Goal: Check status: Check status

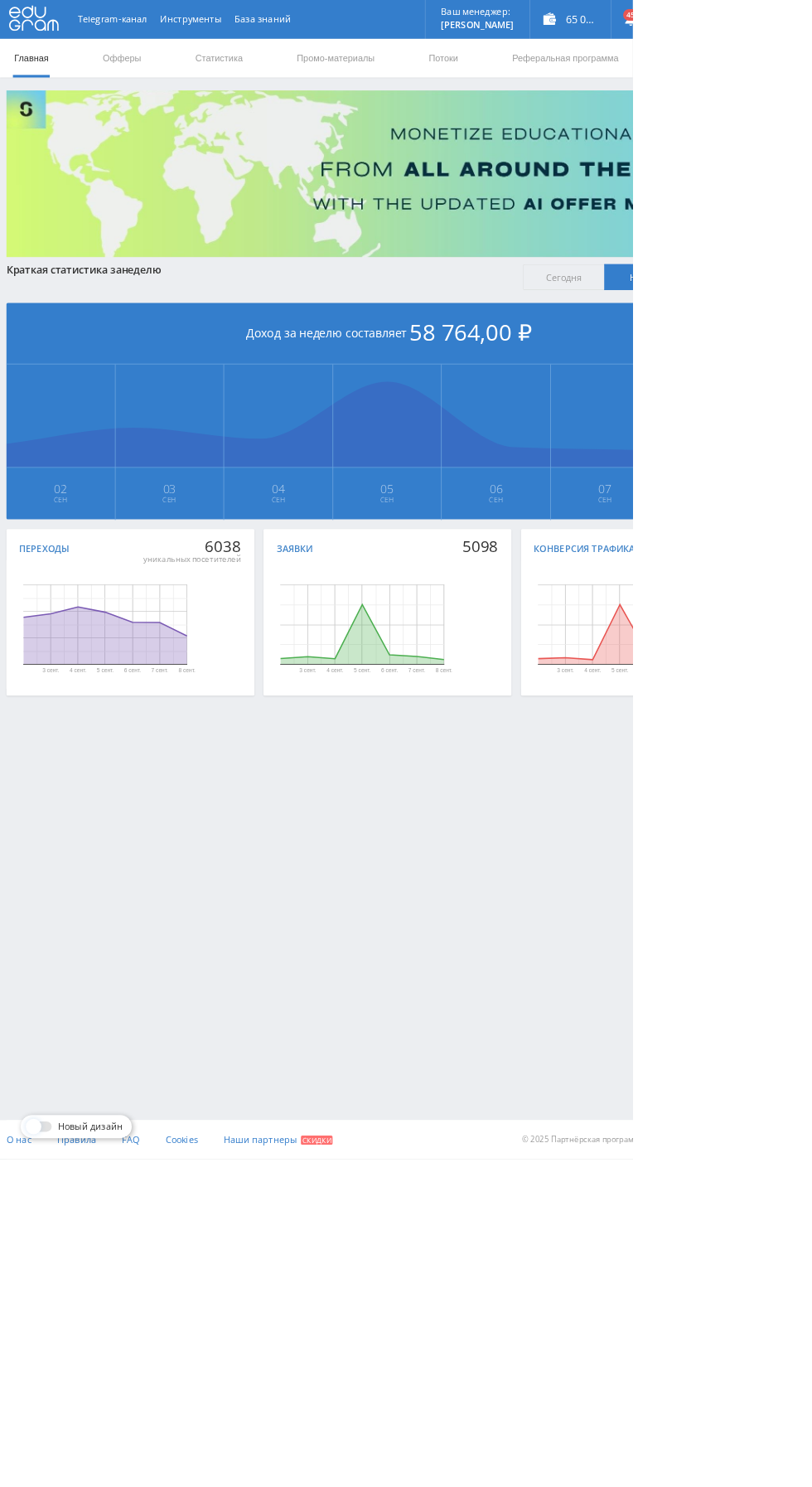
click at [268, 73] on link "Статистика" at bounding box center [280, 74] width 65 height 50
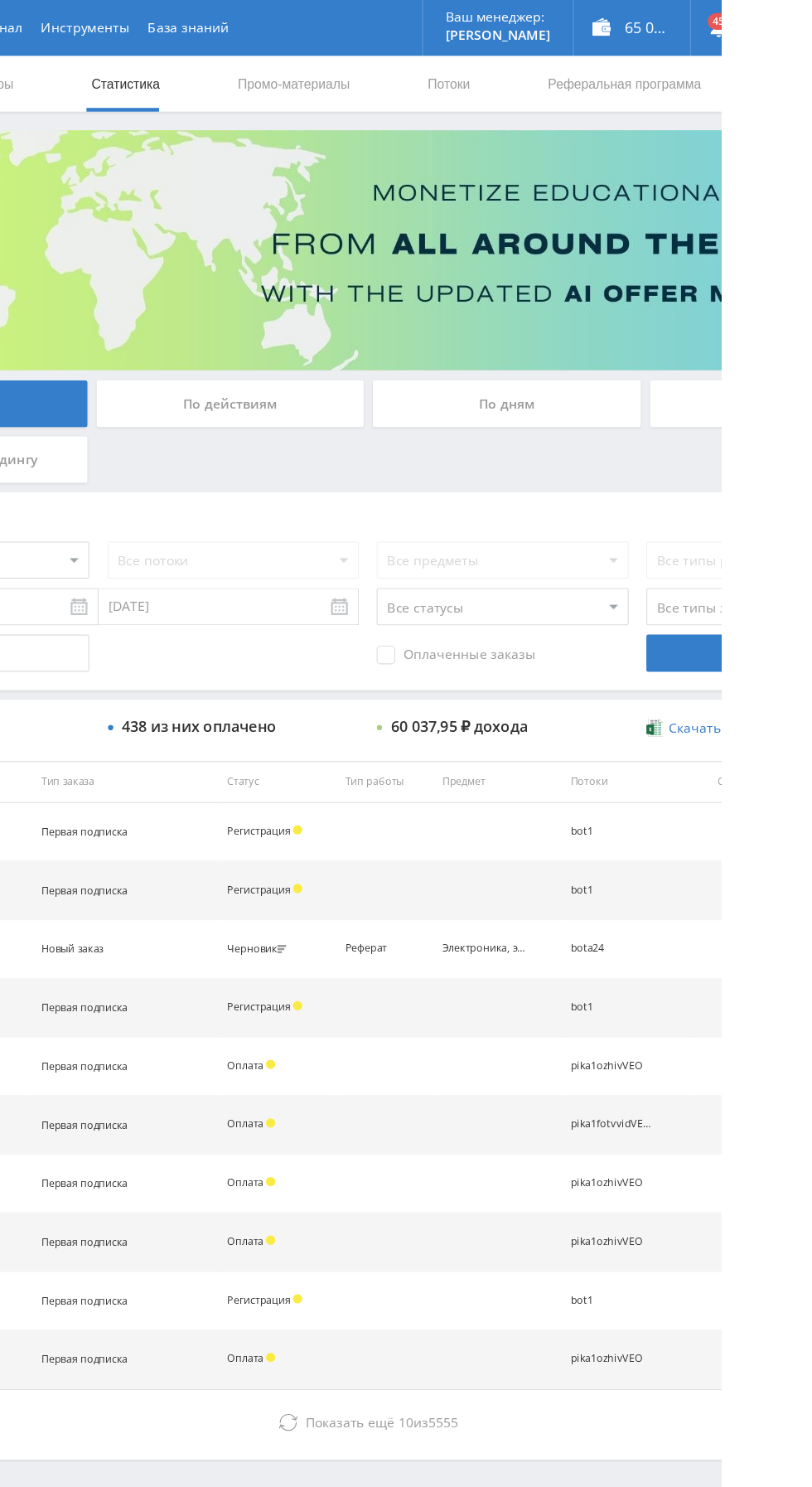
click at [637, 366] on div "По дням" at bounding box center [620, 359] width 239 height 41
click at [0, 0] on input "По дням" at bounding box center [0, 0] width 0 height 0
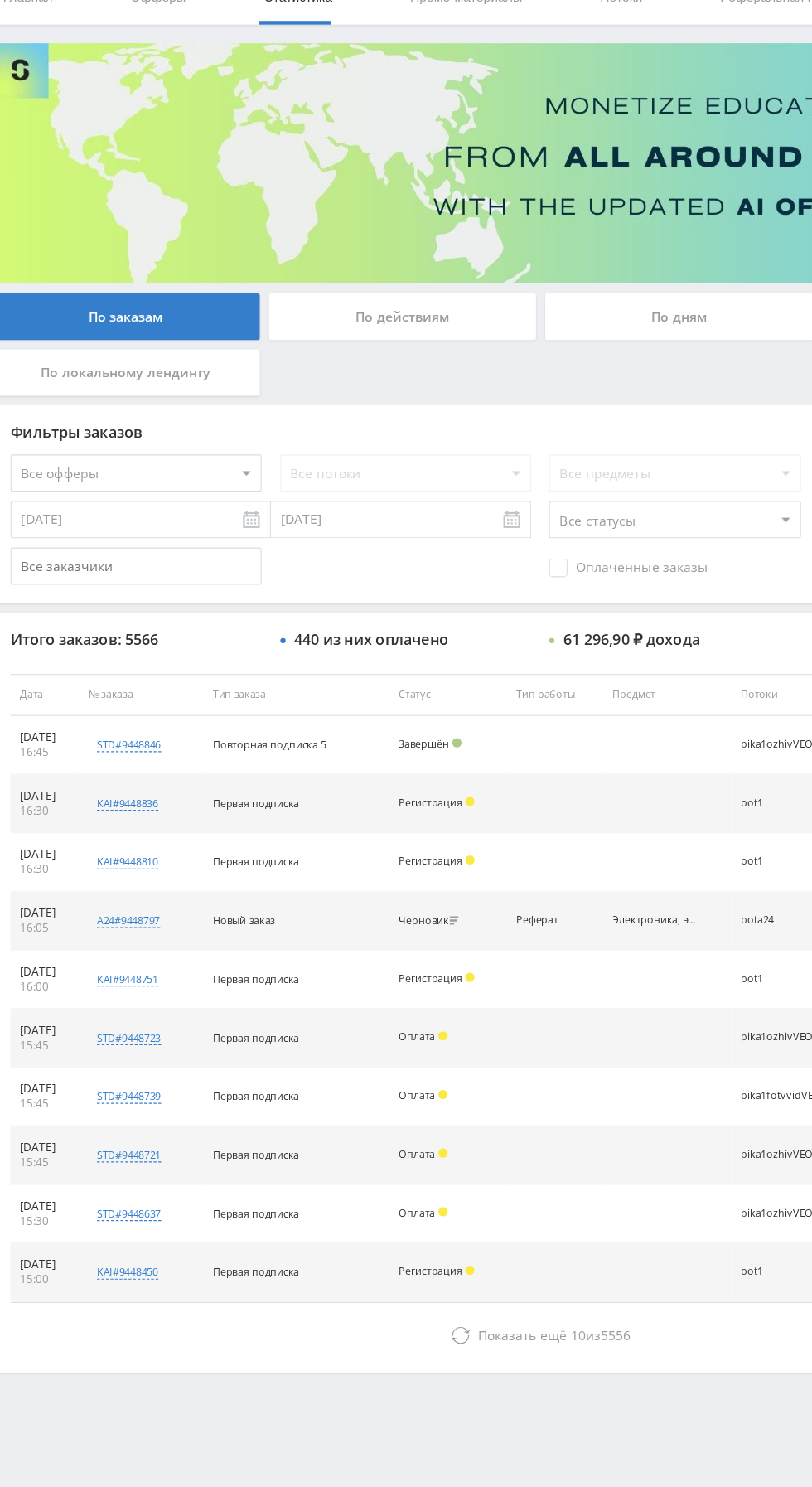
click at [277, 1280] on button "Показать ещё 10 из 5556" at bounding box center [496, 1267] width 945 height 33
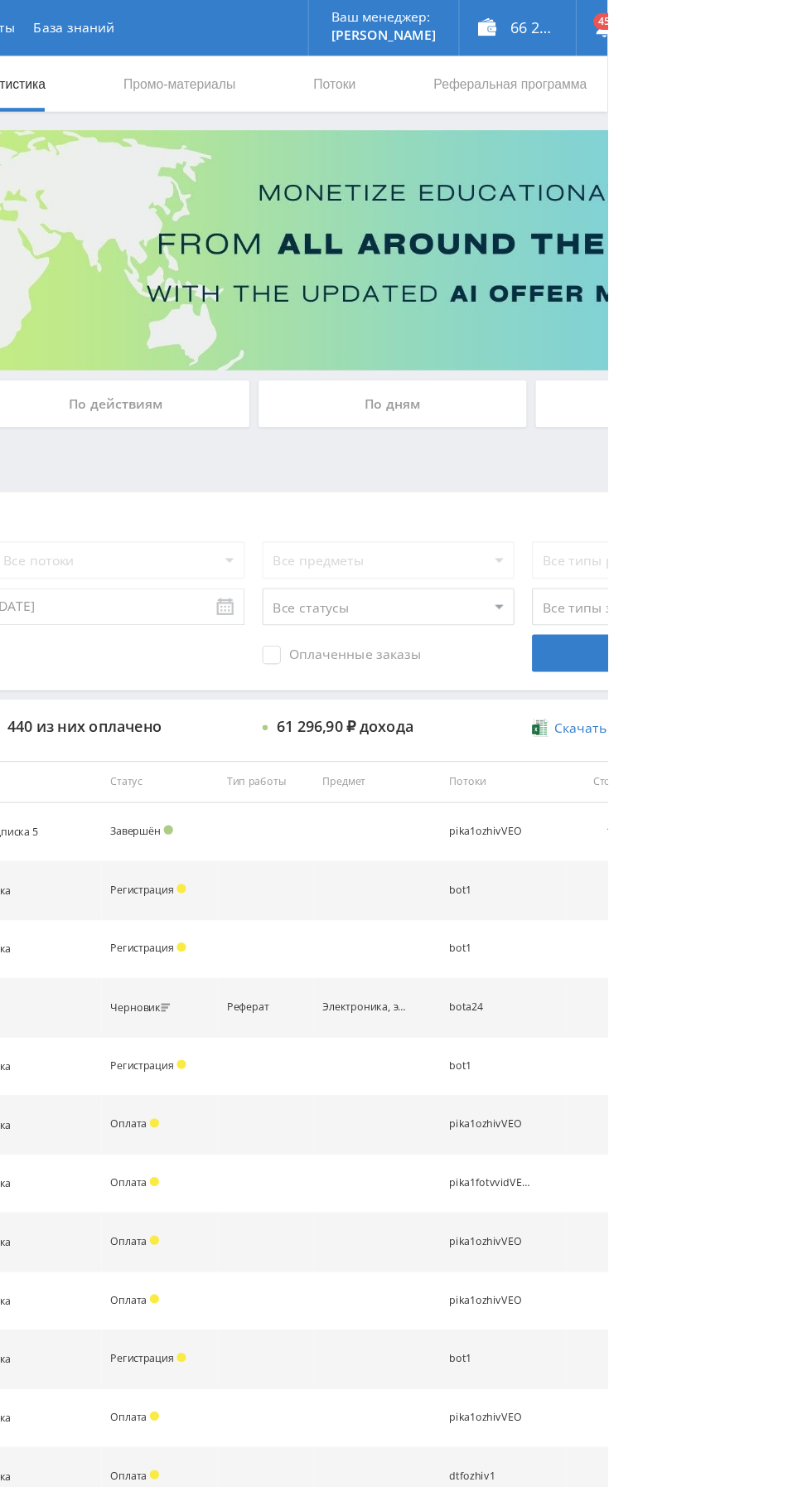
click at [549, 358] on div "По дням" at bounding box center [620, 359] width 239 height 41
click at [0, 0] on input "По дням" at bounding box center [0, 0] width 0 height 0
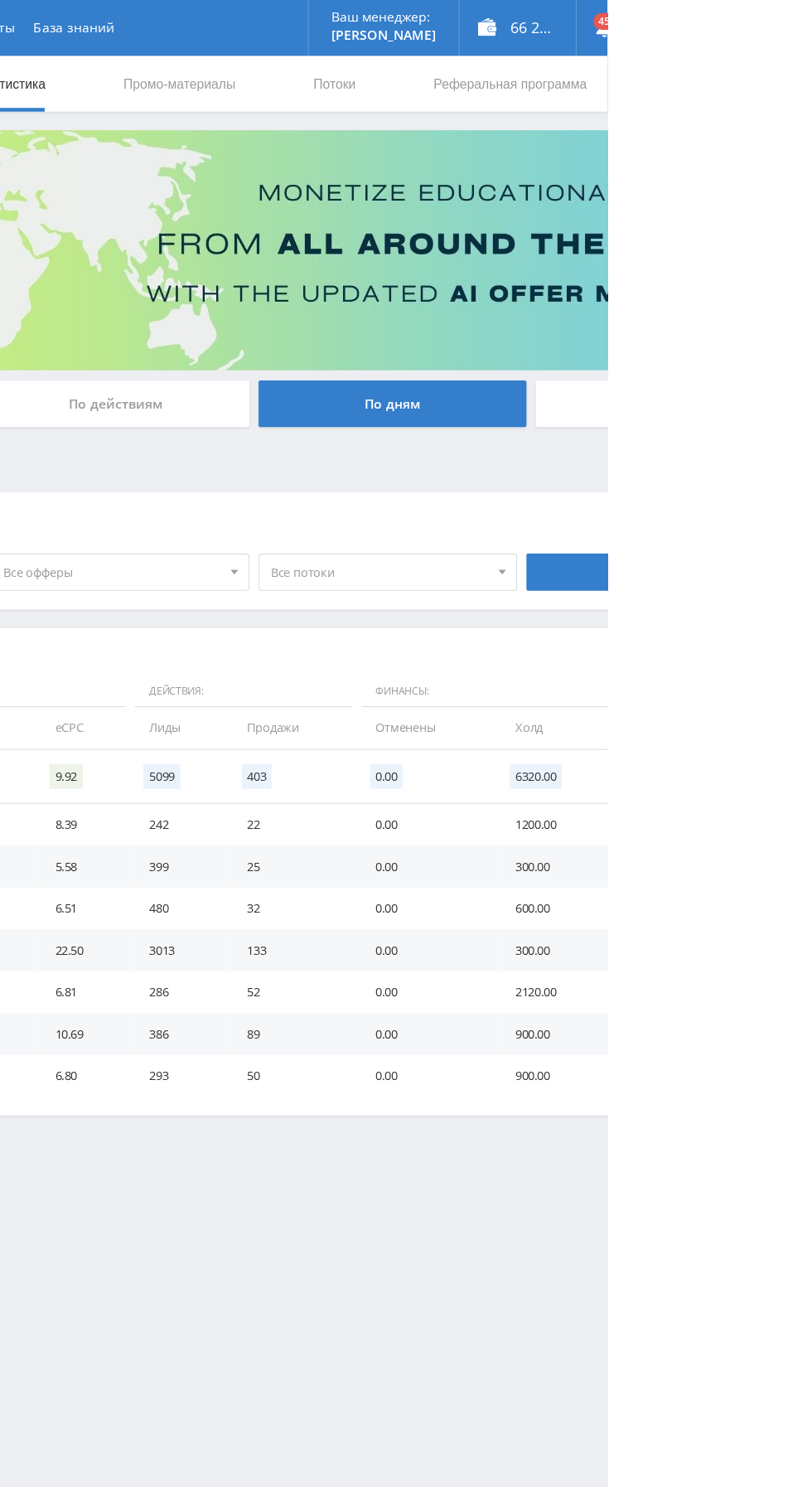
click at [747, 24] on div "66 260,80 ₽" at bounding box center [732, 24] width 104 height 50
